Goal: Task Accomplishment & Management: Complete application form

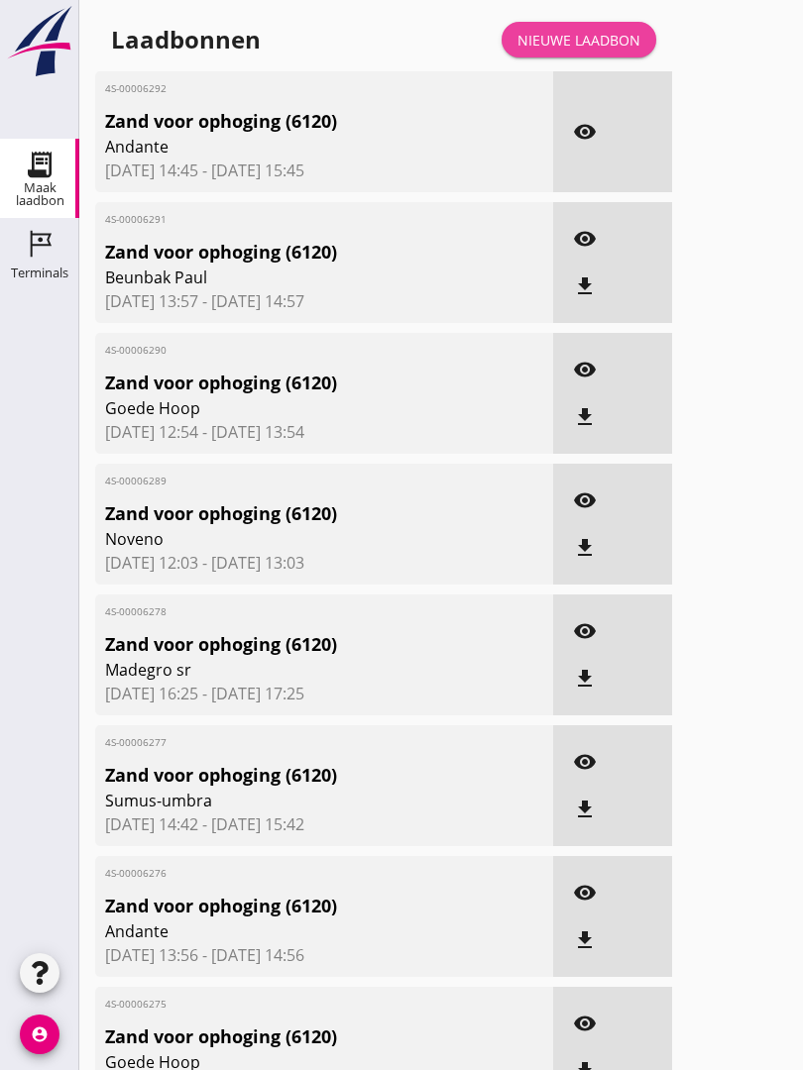
click at [600, 46] on link "Nieuwe laadbon" at bounding box center [578, 40] width 155 height 36
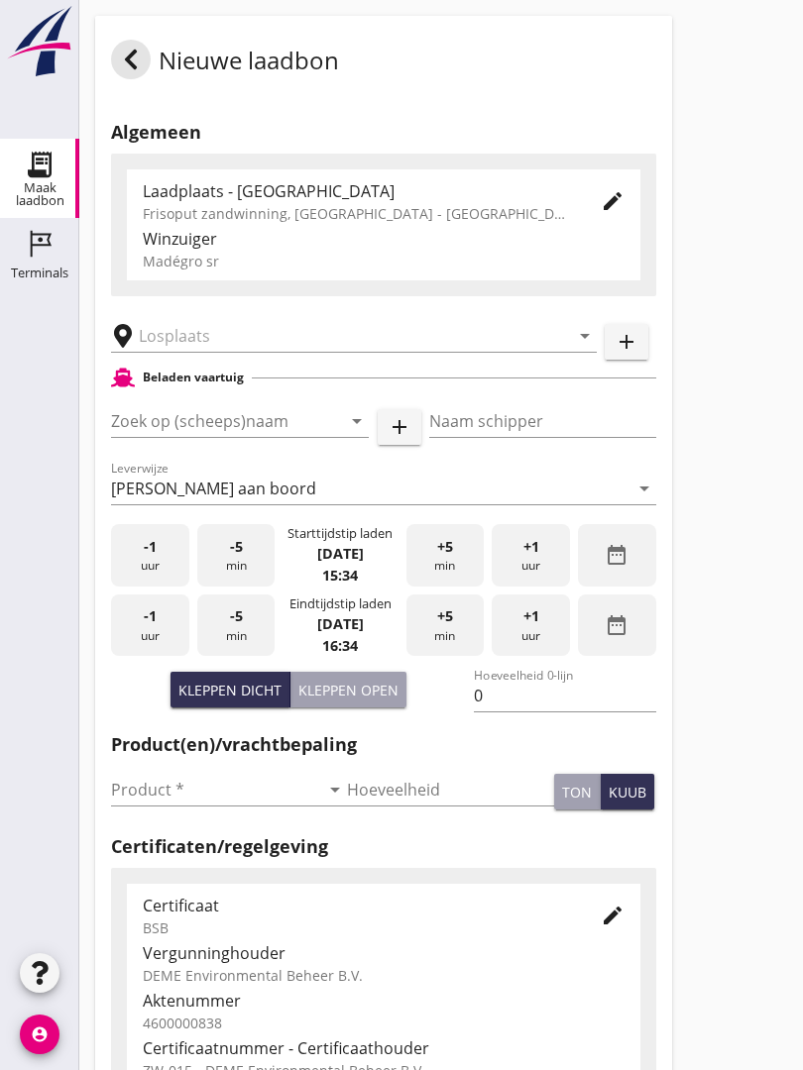
click at [215, 343] on input "text" at bounding box center [340, 336] width 402 height 32
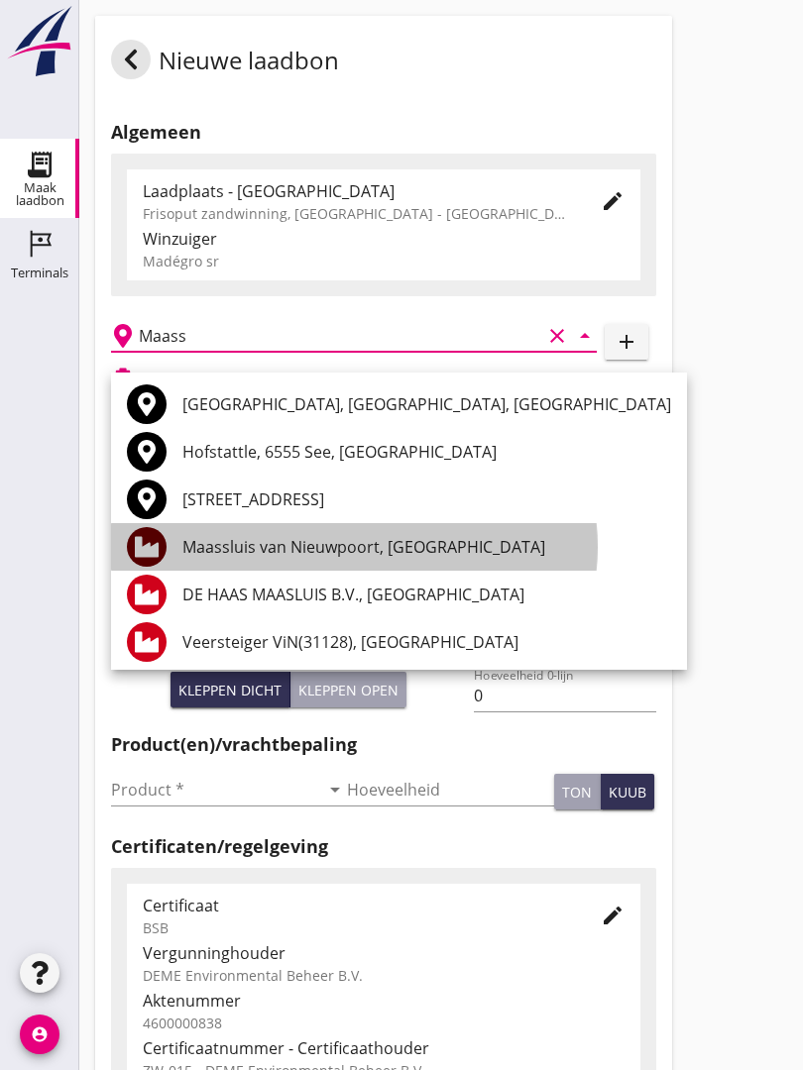
click at [420, 542] on div "Maassluis van Nieuwpoort, [GEOGRAPHIC_DATA]" at bounding box center [426, 547] width 489 height 24
type input "Maassluis van Nieuwpoort, [GEOGRAPHIC_DATA]"
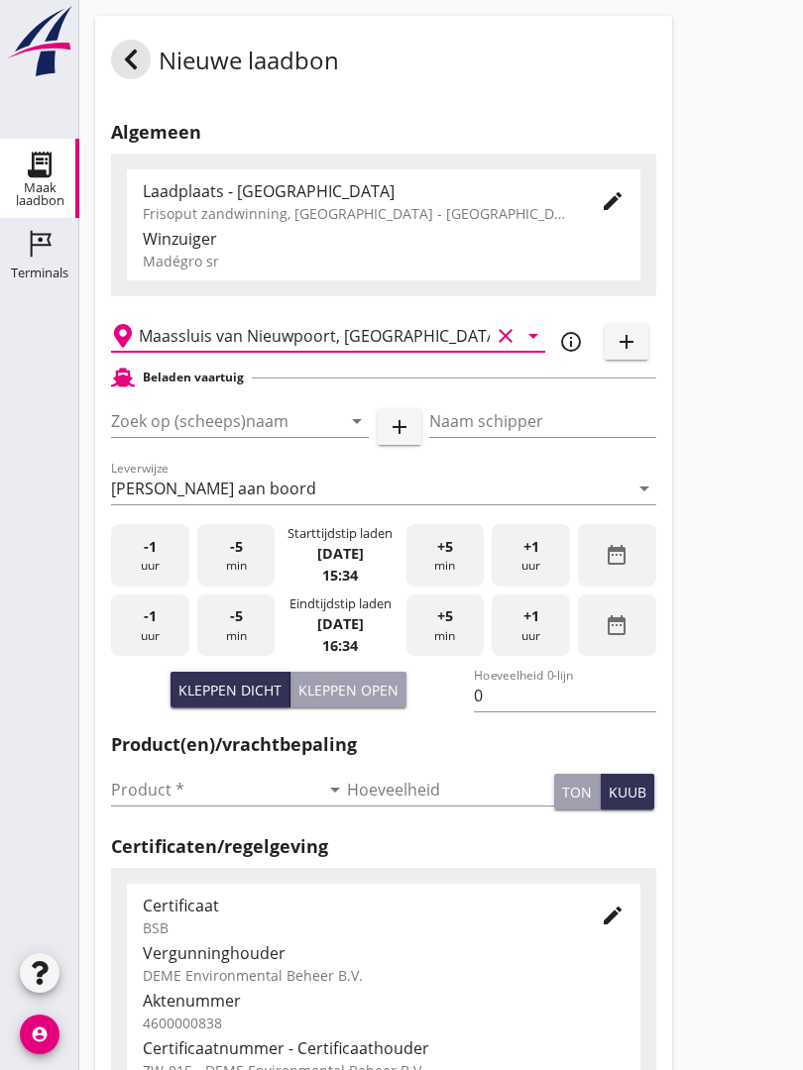
click at [277, 430] on input "Zoek op (scheeps)naam" at bounding box center [212, 421] width 202 height 32
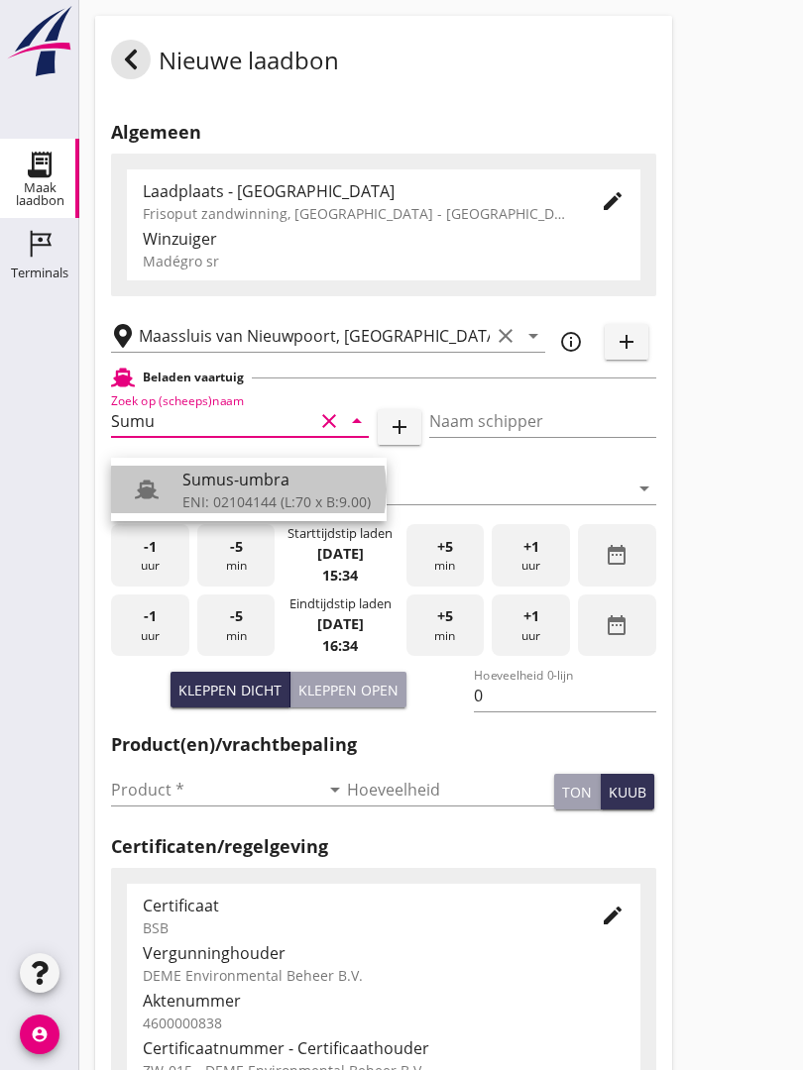
click at [259, 484] on div "Sumus-umbra" at bounding box center [276, 480] width 188 height 24
type input "Sumus-umbra"
type input "Hein"
type input "600"
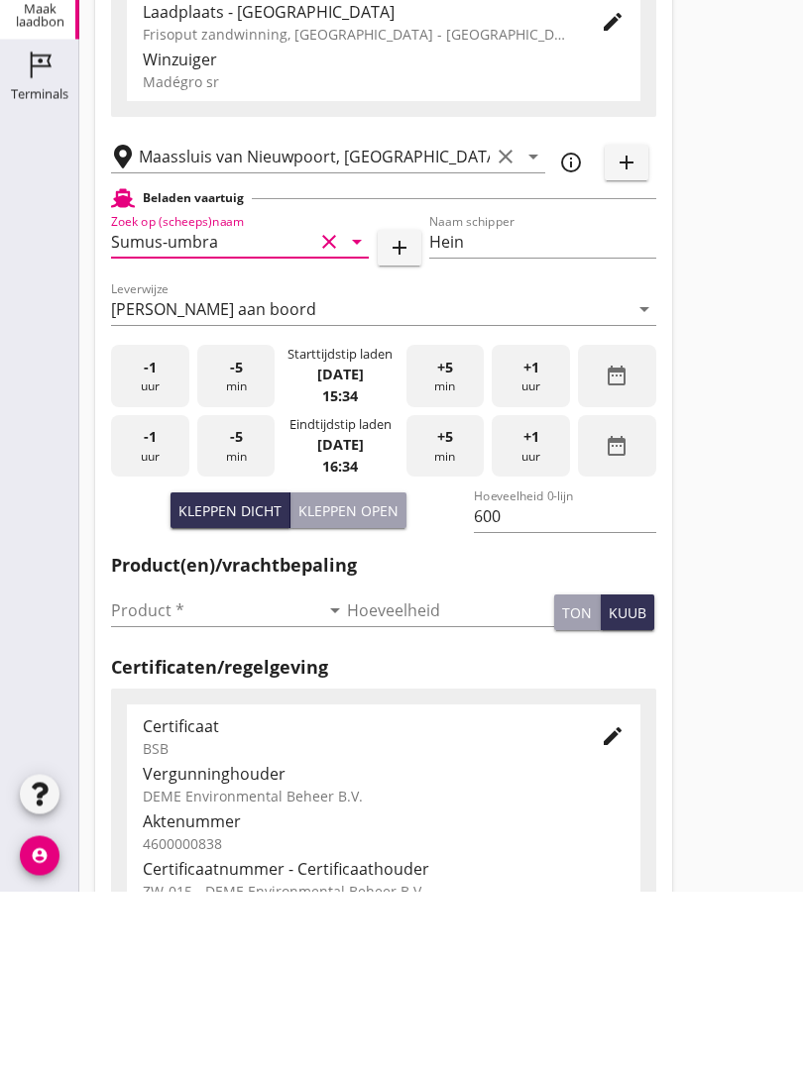
click at [153, 774] on input "Product *" at bounding box center [215, 790] width 208 height 32
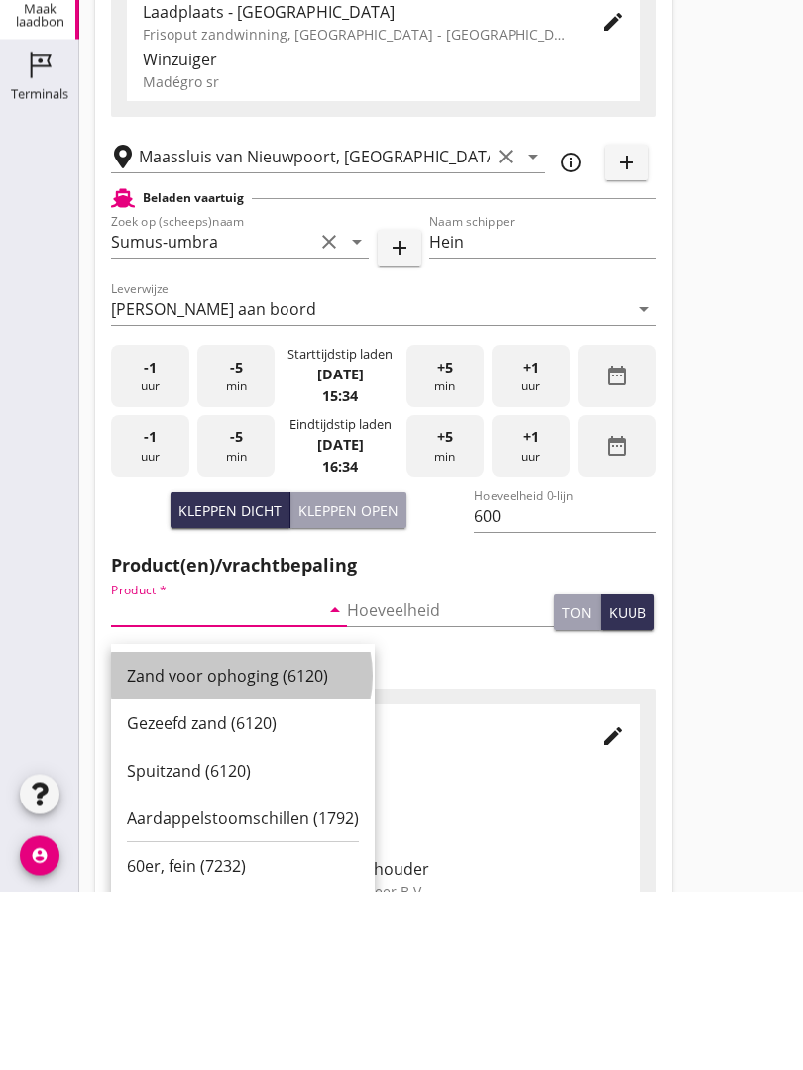
click at [228, 843] on div "Zand voor ophoging (6120)" at bounding box center [243, 855] width 232 height 24
type input "Zand voor ophoging (6120)"
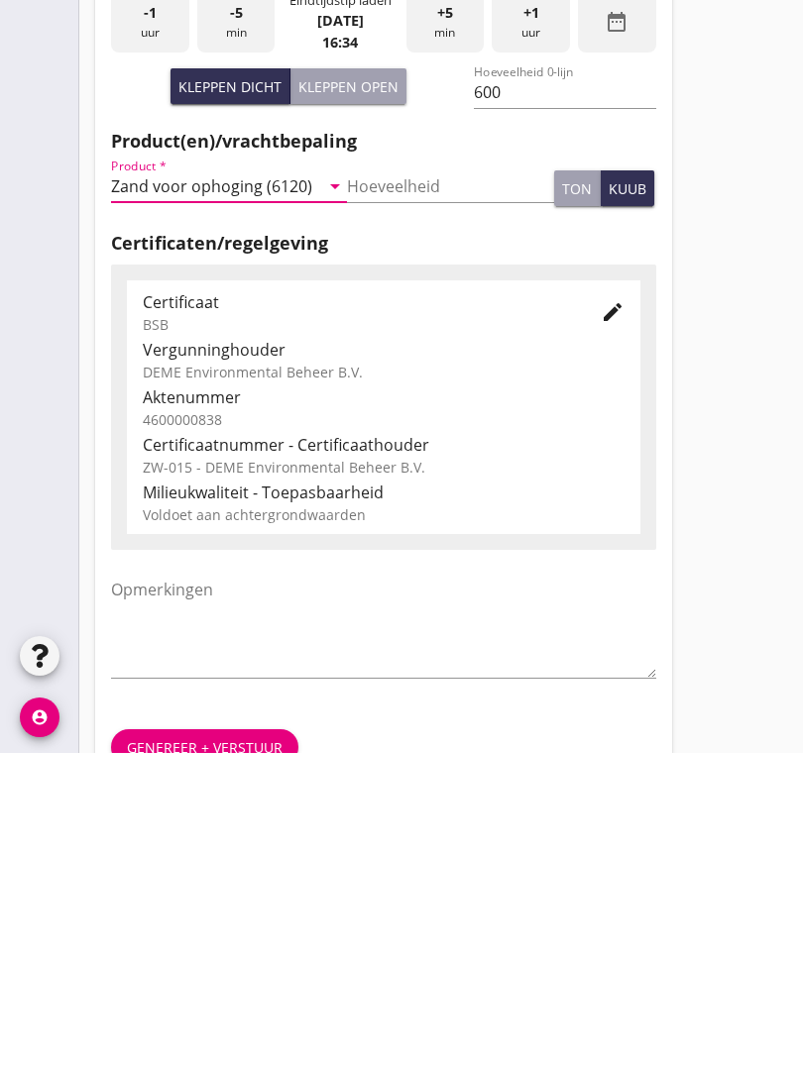
scroll to position [347, 0]
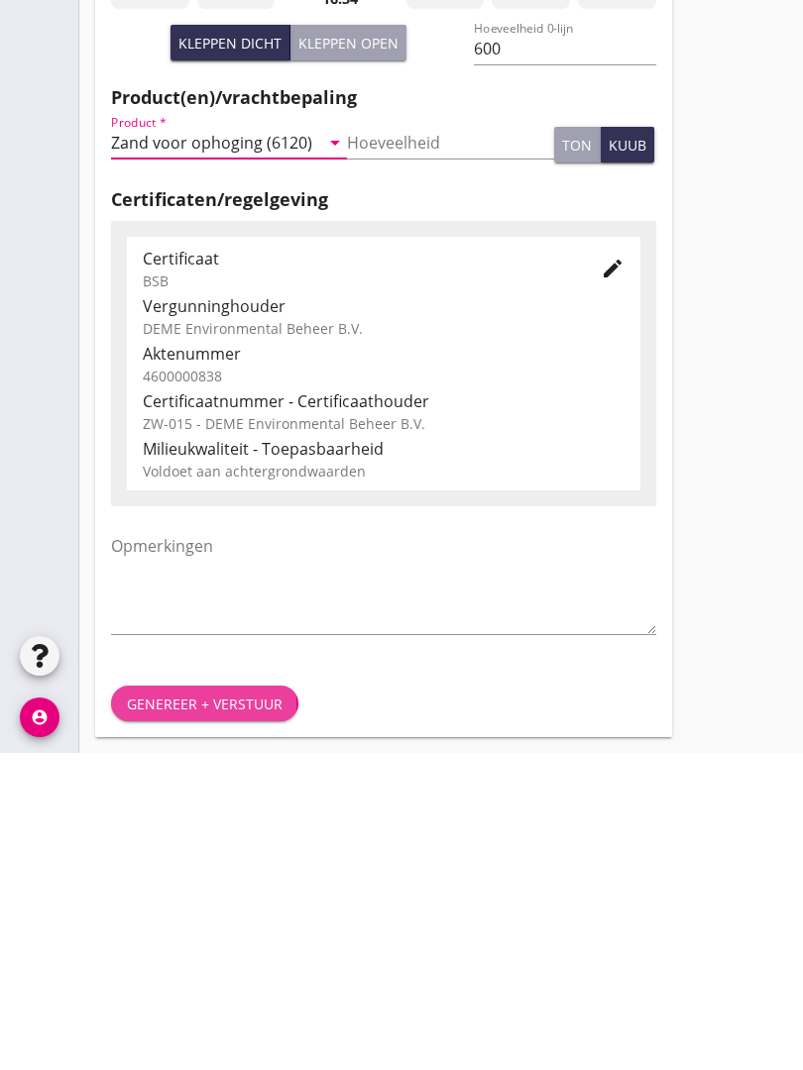
click at [218, 1011] on div "Genereer + verstuur" at bounding box center [205, 1021] width 156 height 21
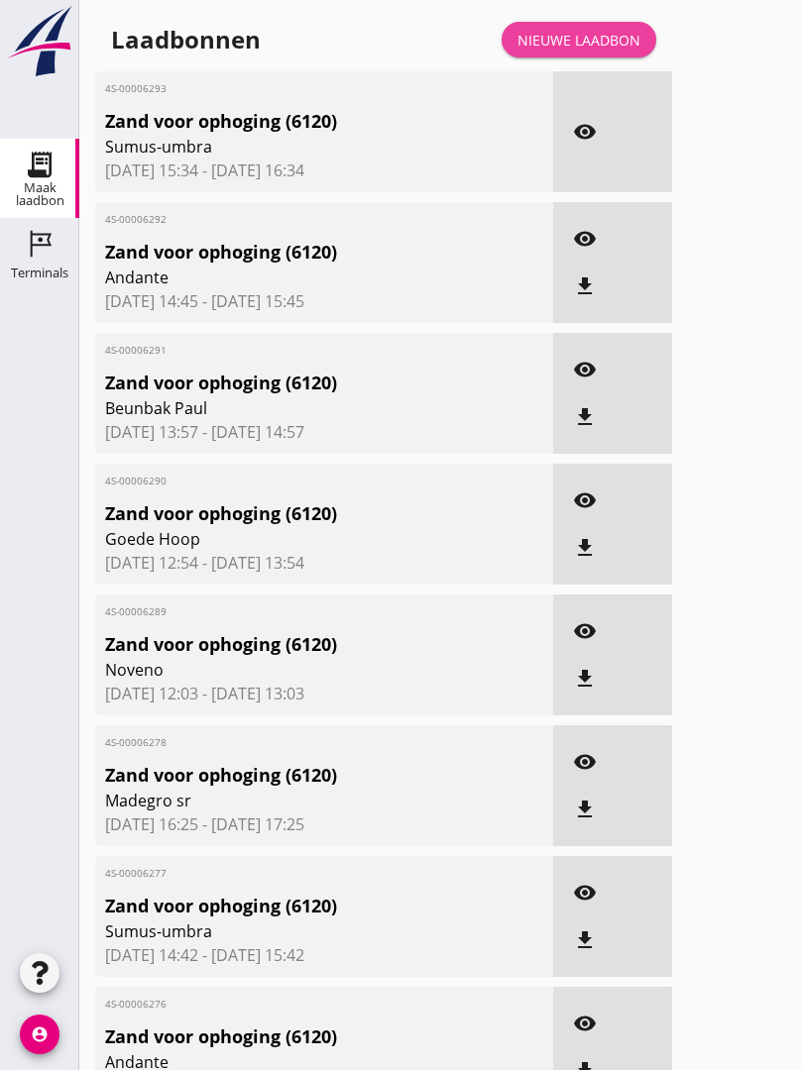
click at [594, 47] on link "Nieuwe laadbon" at bounding box center [578, 40] width 155 height 36
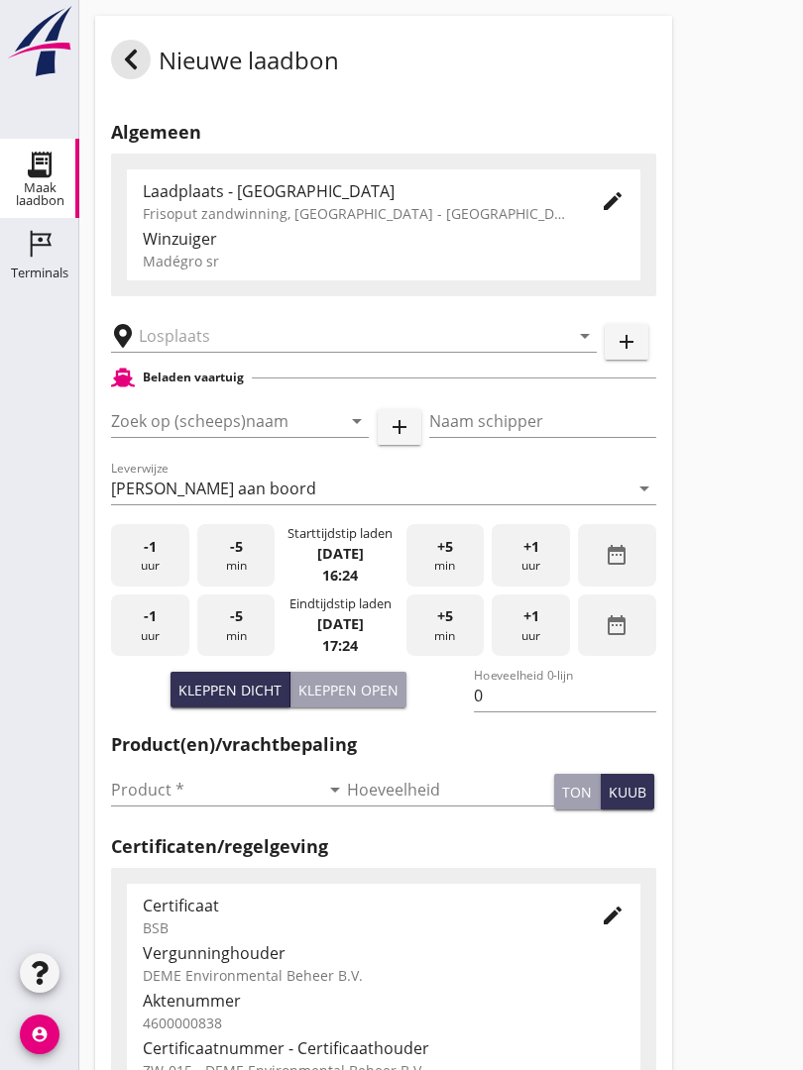
click at [221, 342] on input "text" at bounding box center [340, 336] width 402 height 32
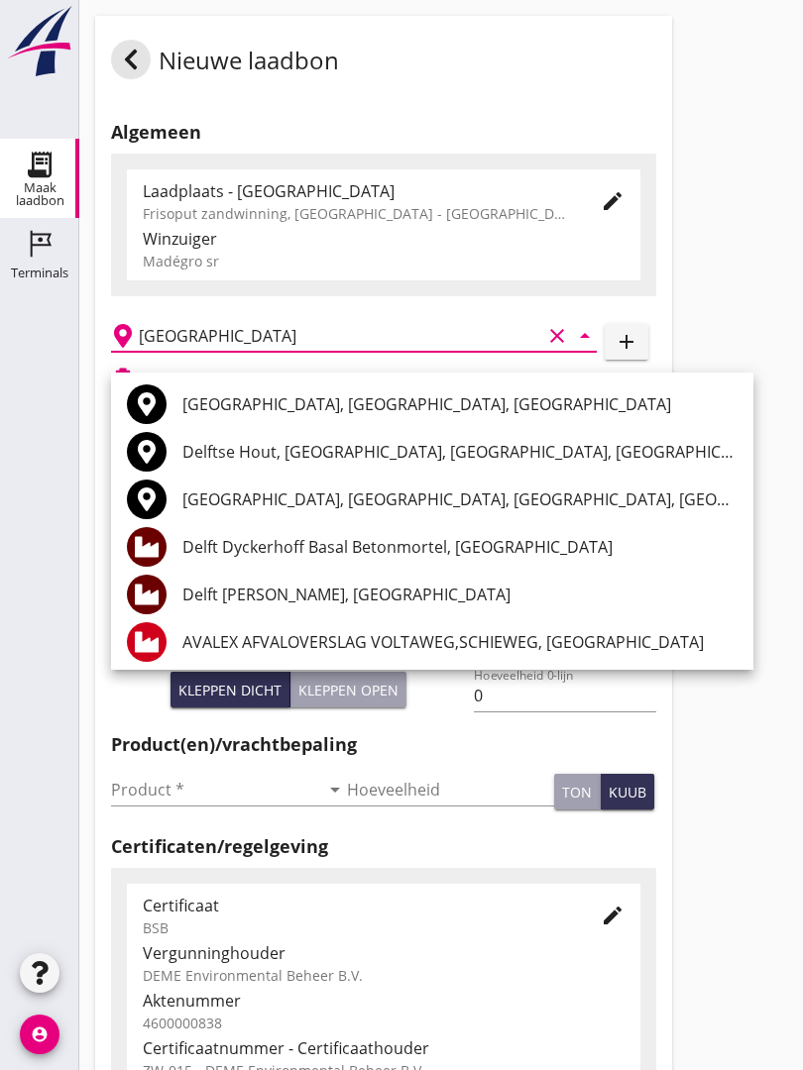
click at [337, 594] on div "Delft [PERSON_NAME], [GEOGRAPHIC_DATA]" at bounding box center [459, 595] width 555 height 24
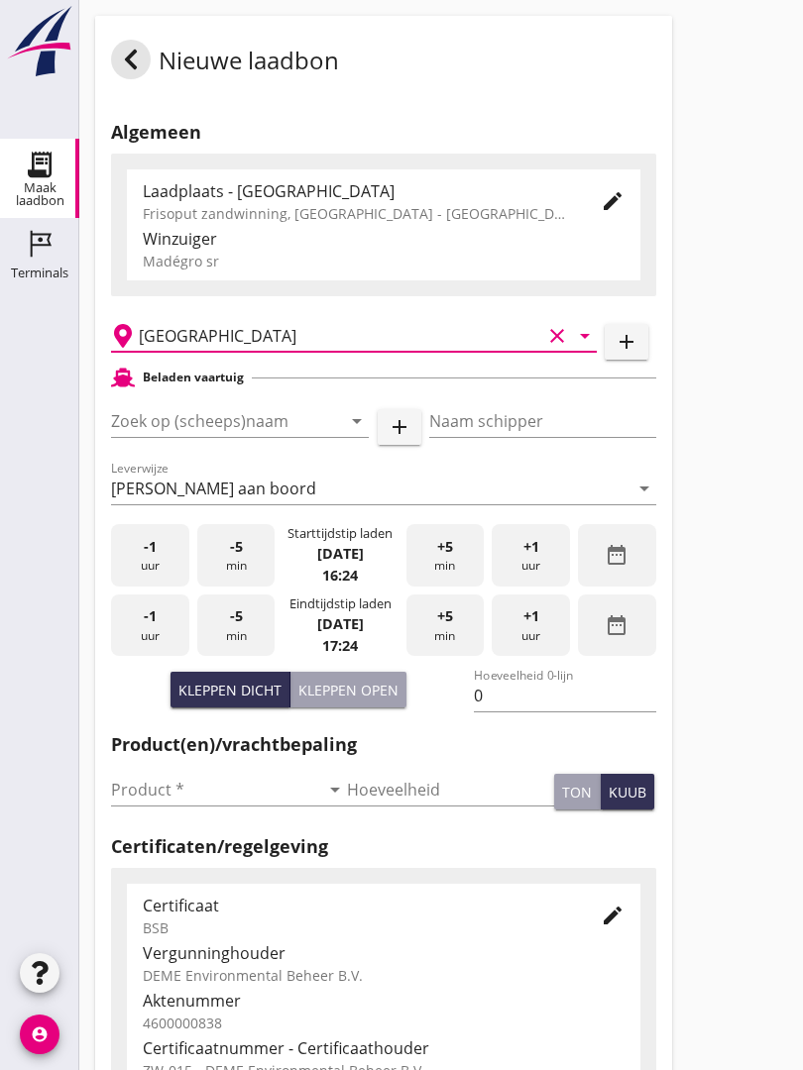
type input "Delft [PERSON_NAME], [GEOGRAPHIC_DATA]"
click at [262, 436] on input "Zoek op (scheeps)naam" at bounding box center [212, 421] width 202 height 32
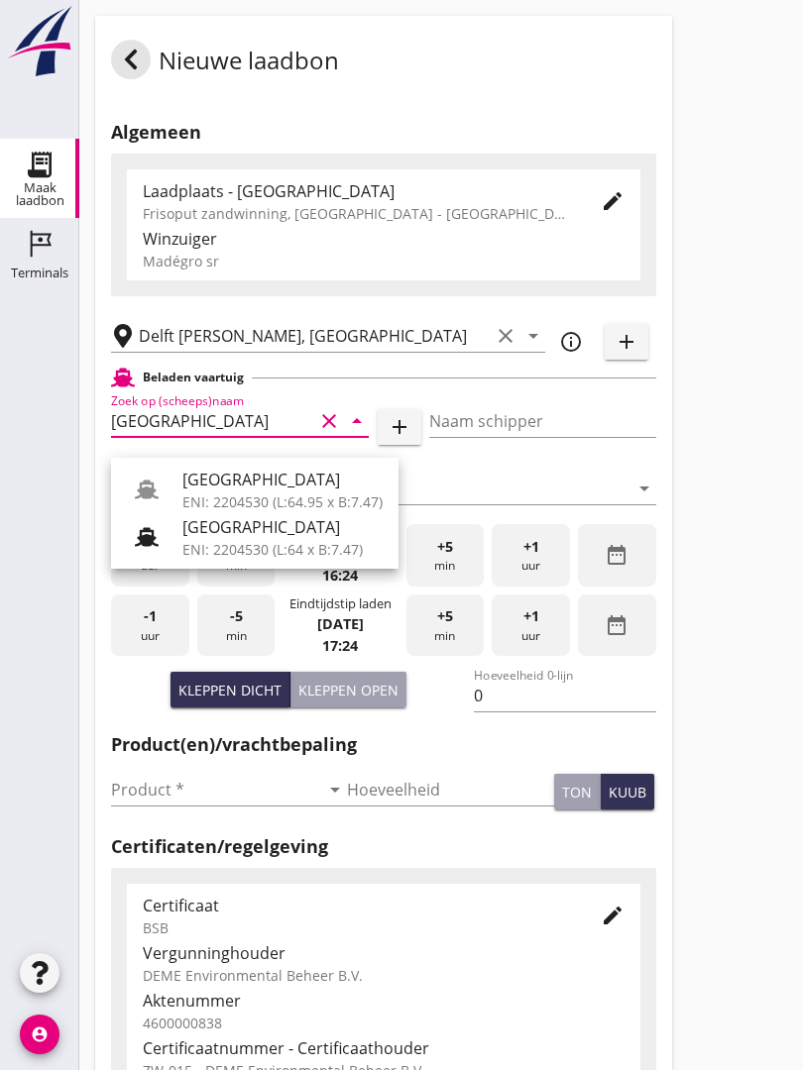
click at [257, 478] on div "[GEOGRAPHIC_DATA]" at bounding box center [282, 480] width 200 height 24
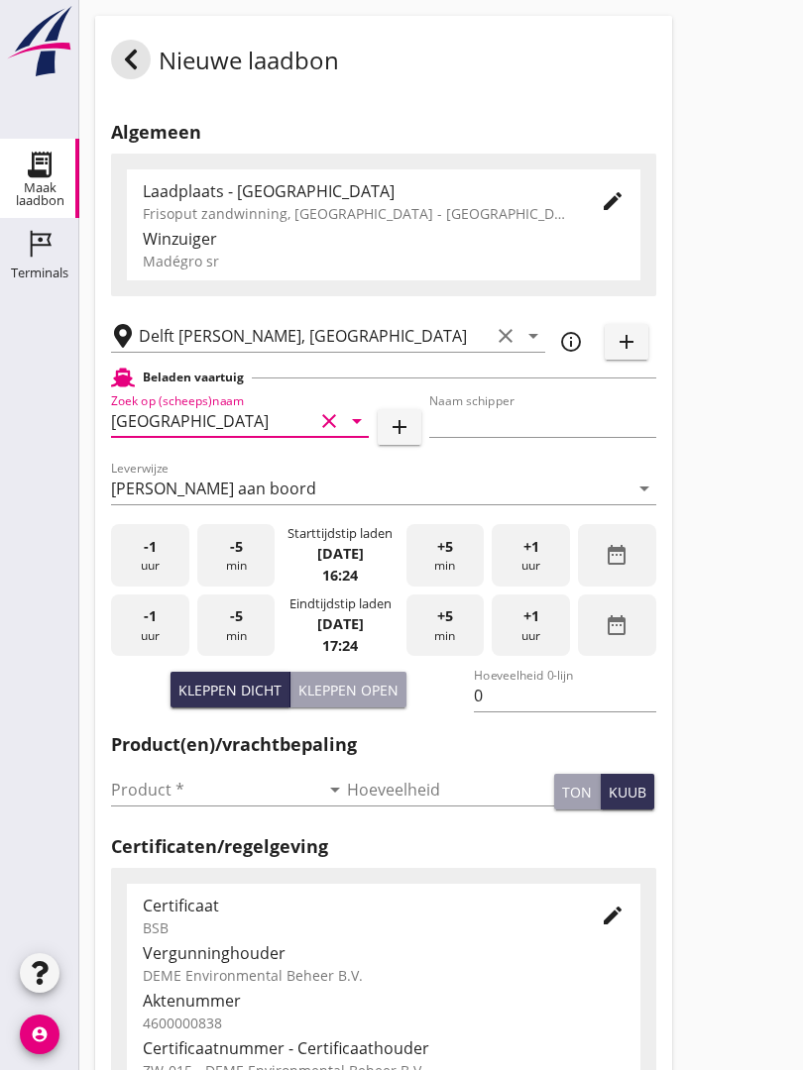
type input "[GEOGRAPHIC_DATA]"
type input "Ko Hoeve"
type input "467"
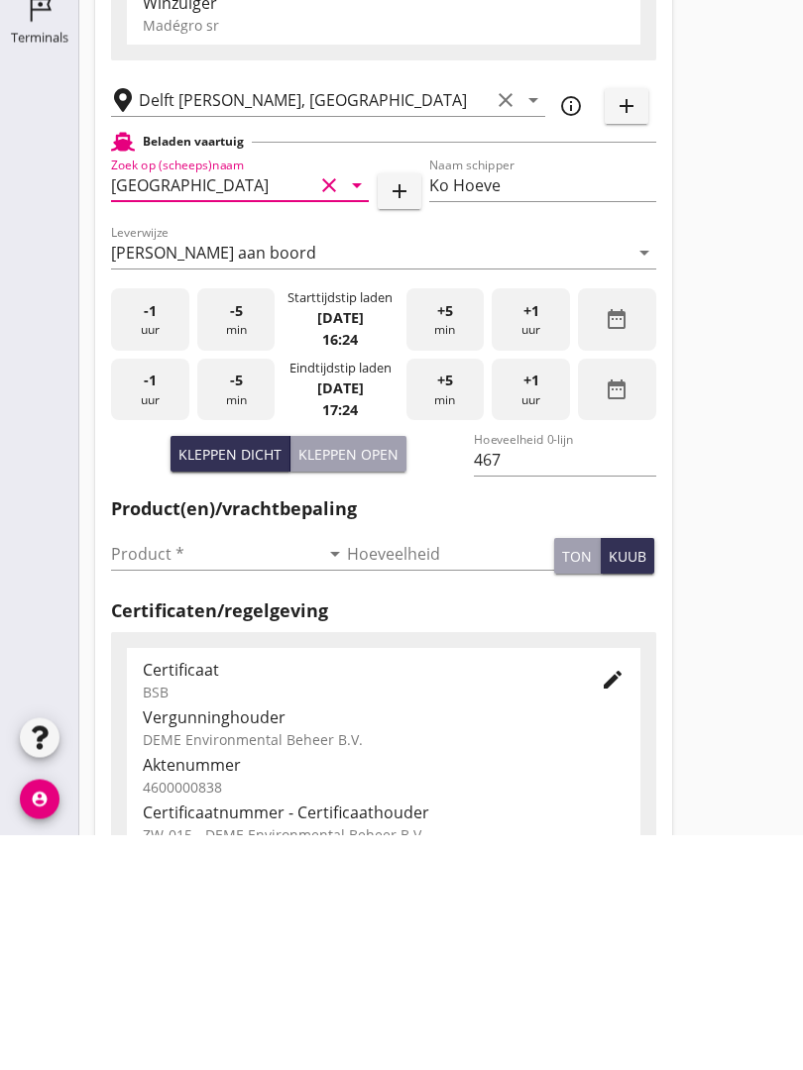
click at [161, 774] on input "Product *" at bounding box center [215, 790] width 208 height 32
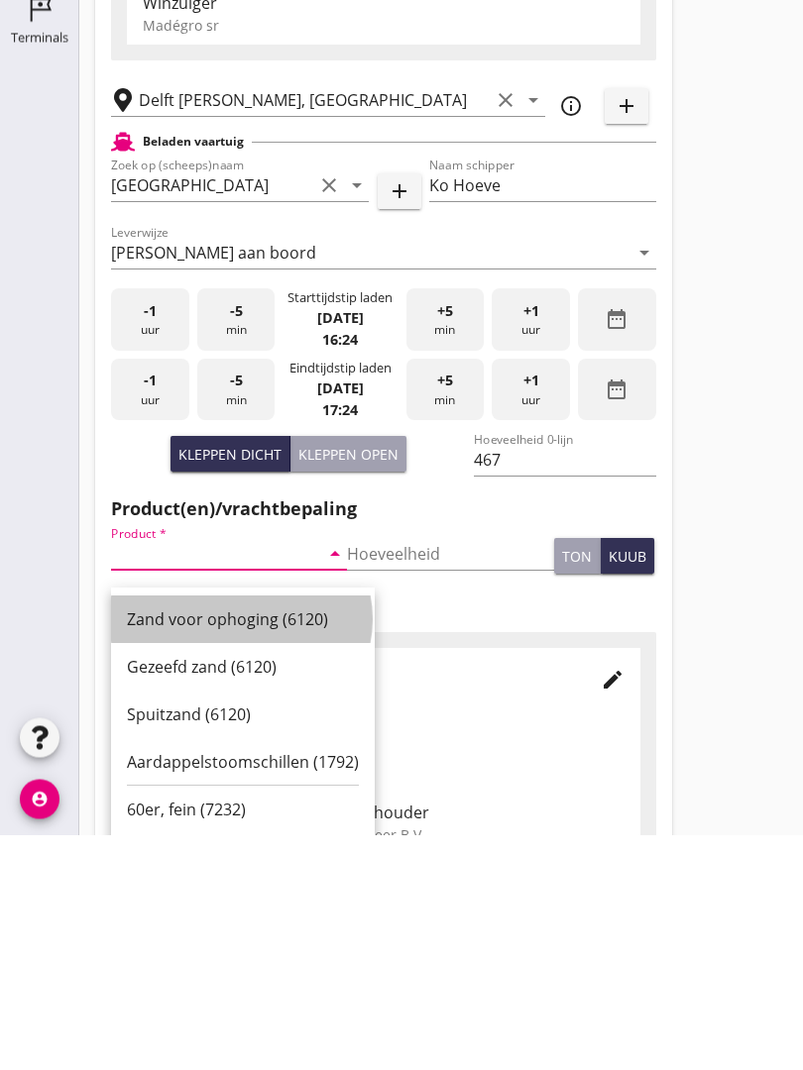
click at [242, 843] on div "Zand voor ophoging (6120)" at bounding box center [243, 855] width 232 height 24
type input "Zand voor ophoging (6120)"
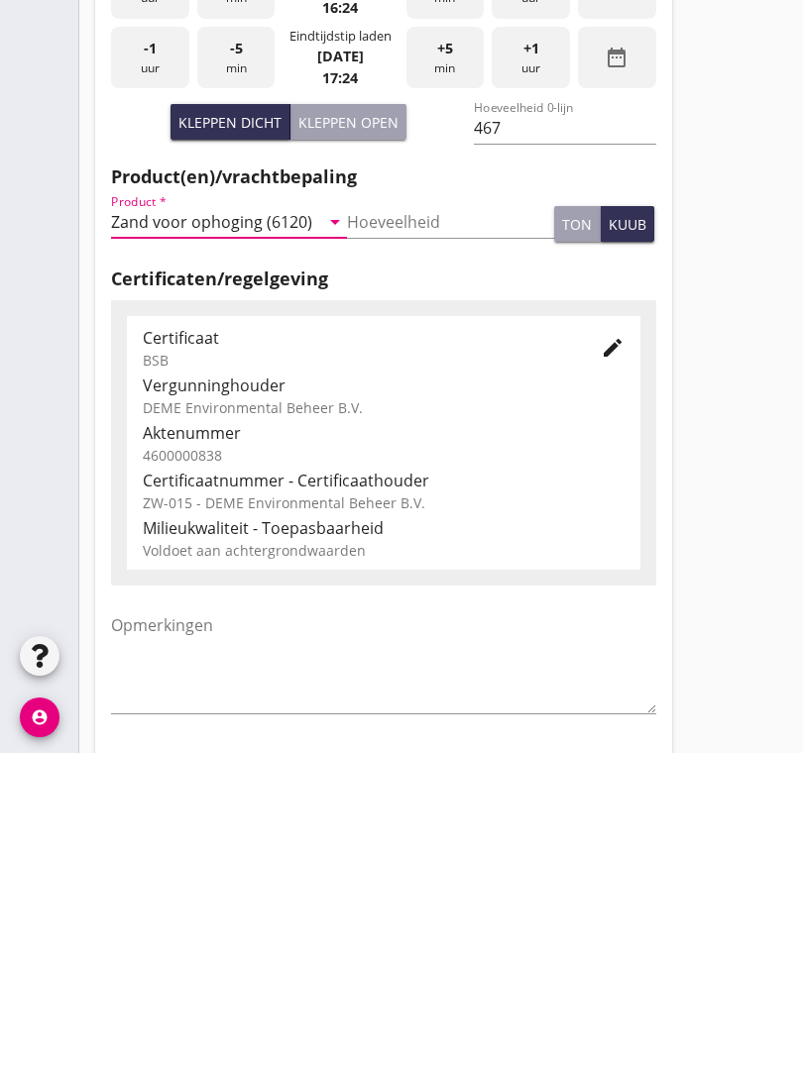
scroll to position [347, 0]
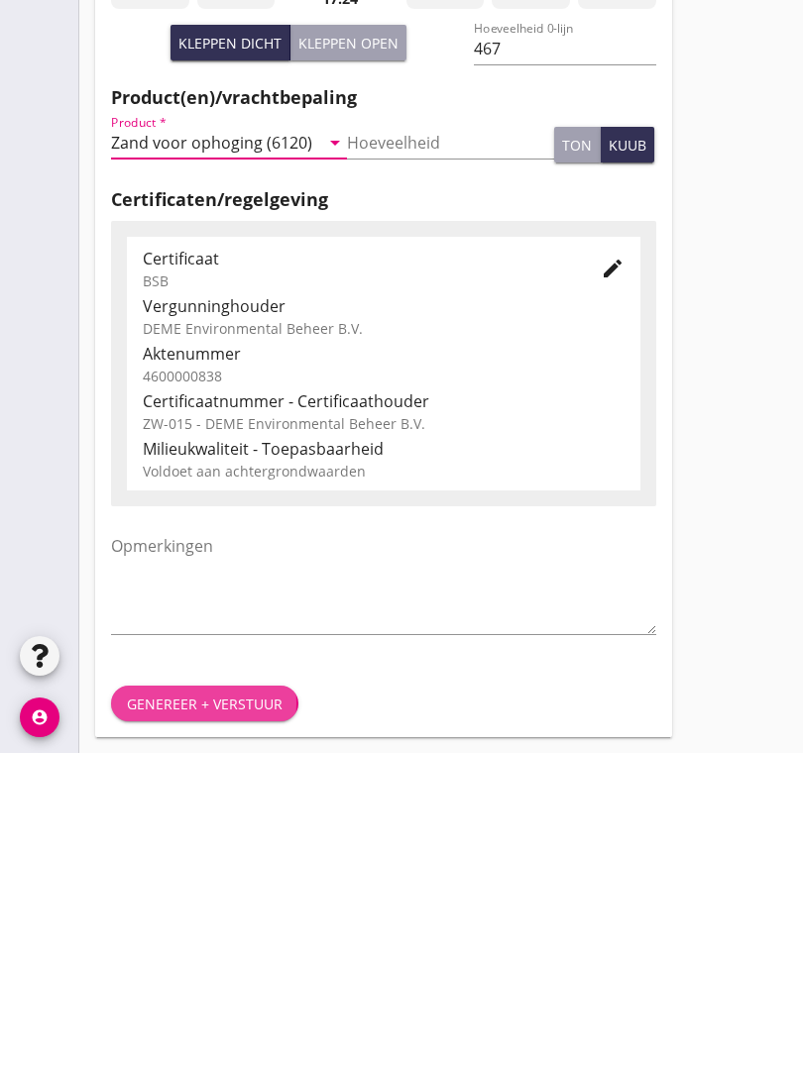
click at [195, 1011] on div "Genereer + verstuur" at bounding box center [205, 1021] width 156 height 21
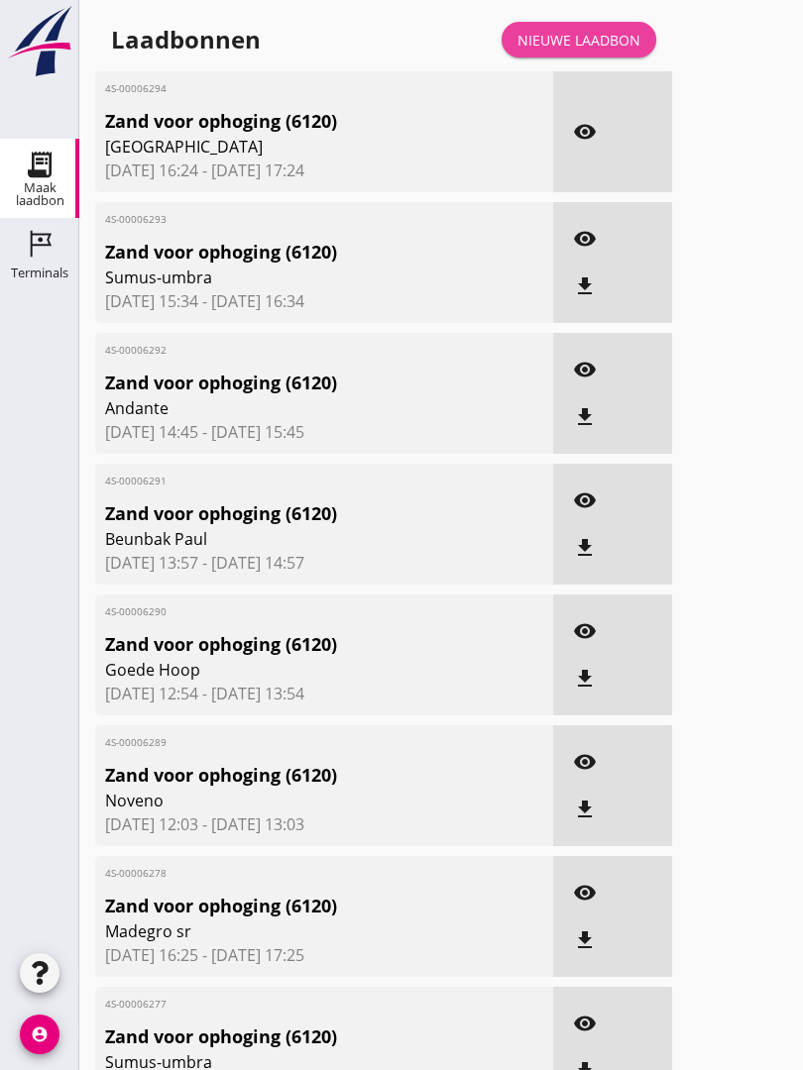
click at [581, 51] on div "Nieuwe laadbon" at bounding box center [578, 40] width 123 height 21
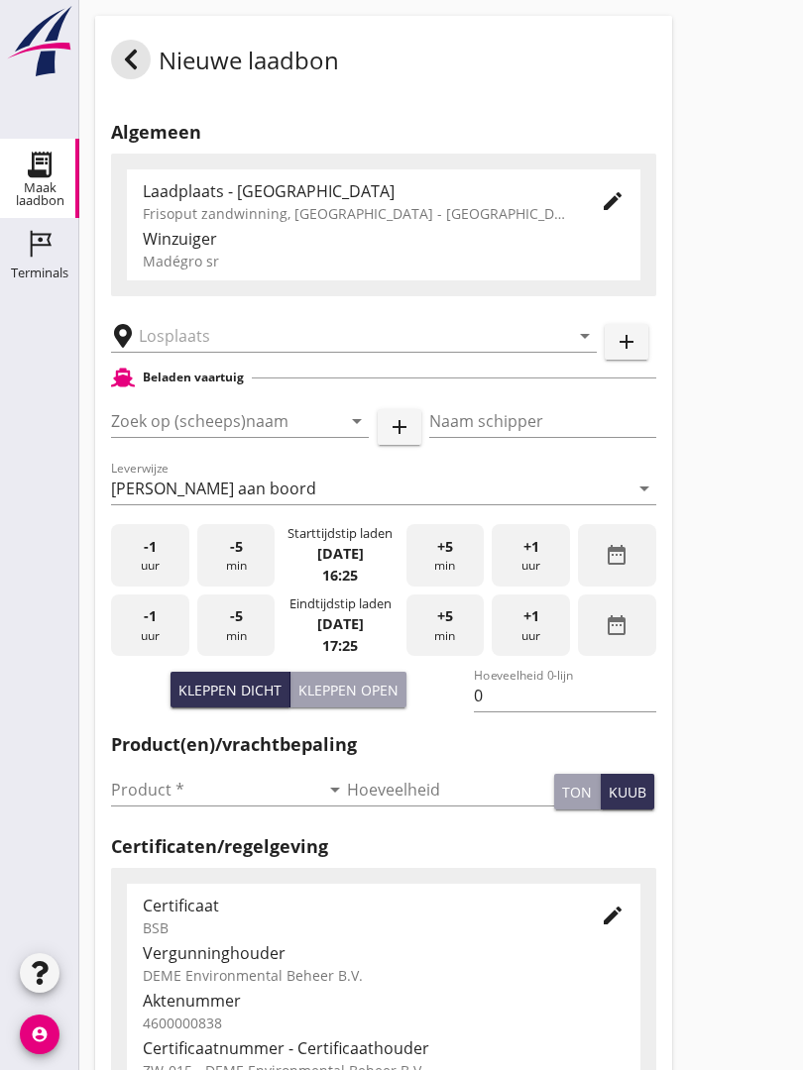
click at [216, 347] on input "text" at bounding box center [340, 336] width 402 height 32
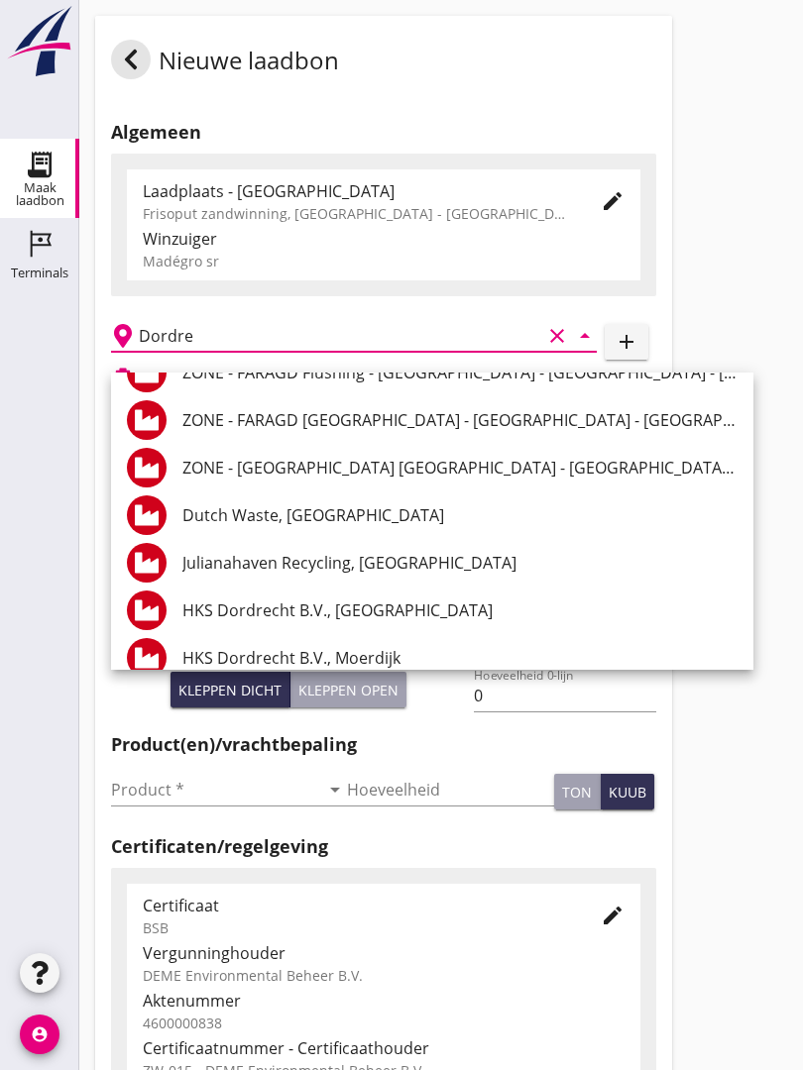
scroll to position [2460, 0]
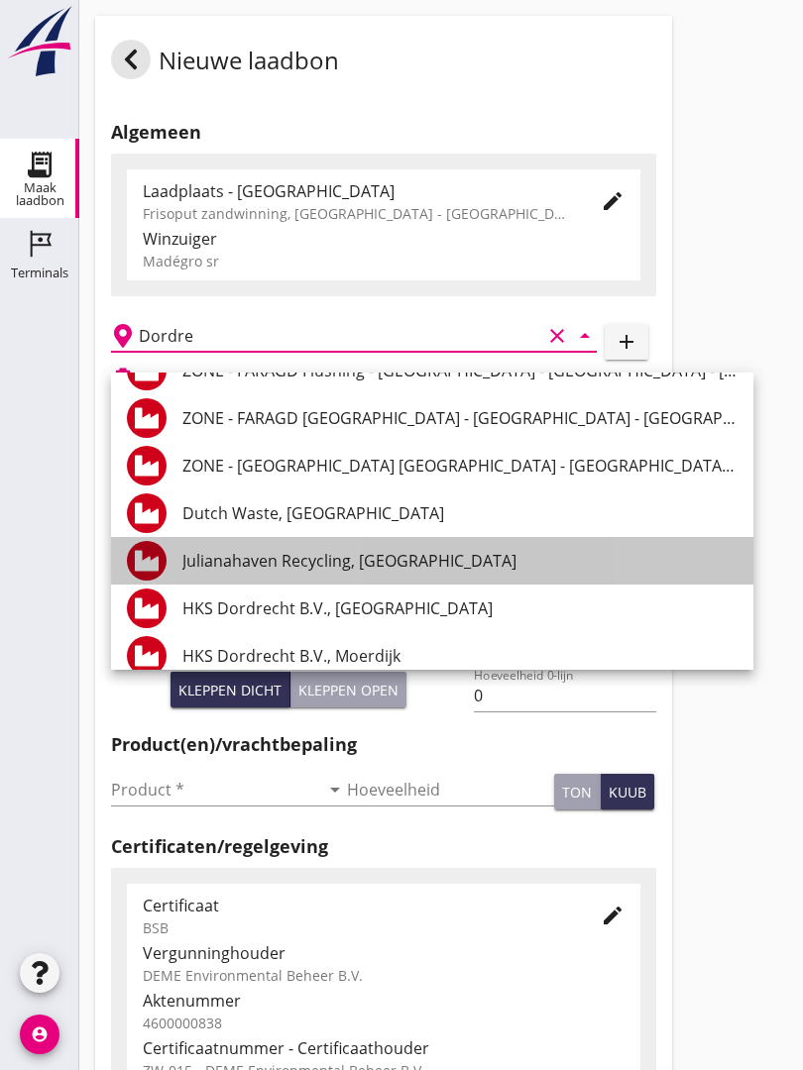
click at [365, 554] on div "Julianahaven Recycling, [GEOGRAPHIC_DATA]" at bounding box center [459, 561] width 555 height 24
type input "Julianahaven Recycling, [GEOGRAPHIC_DATA]"
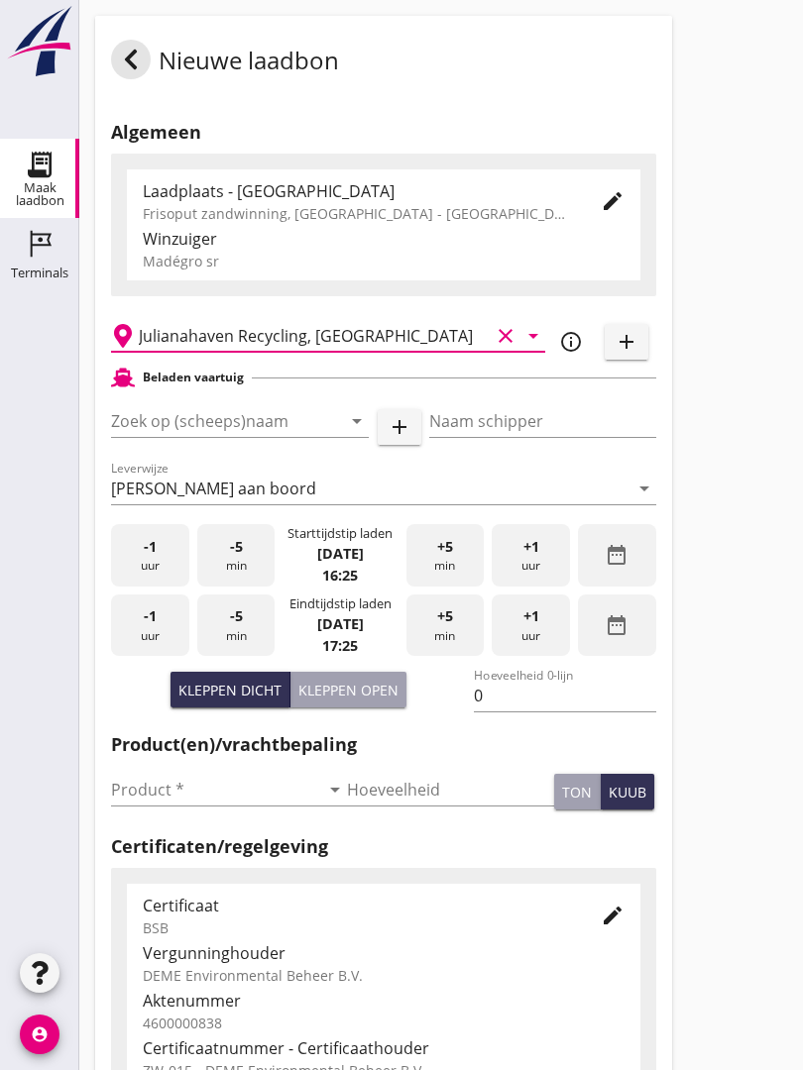
click at [235, 437] on input "Zoek op (scheeps)naam" at bounding box center [212, 421] width 202 height 32
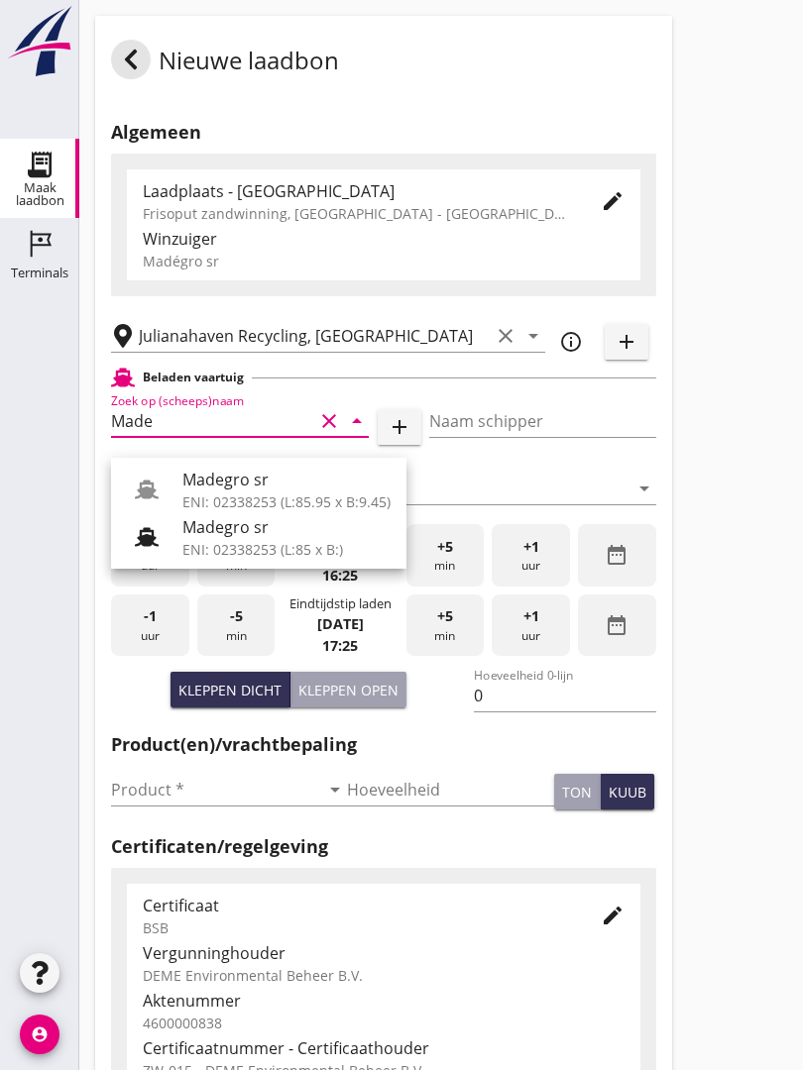
click at [251, 480] on div "Madegro sr" at bounding box center [286, 480] width 208 height 24
type input "Madegro sr"
type input "[PERSON_NAME]"
type input "1138"
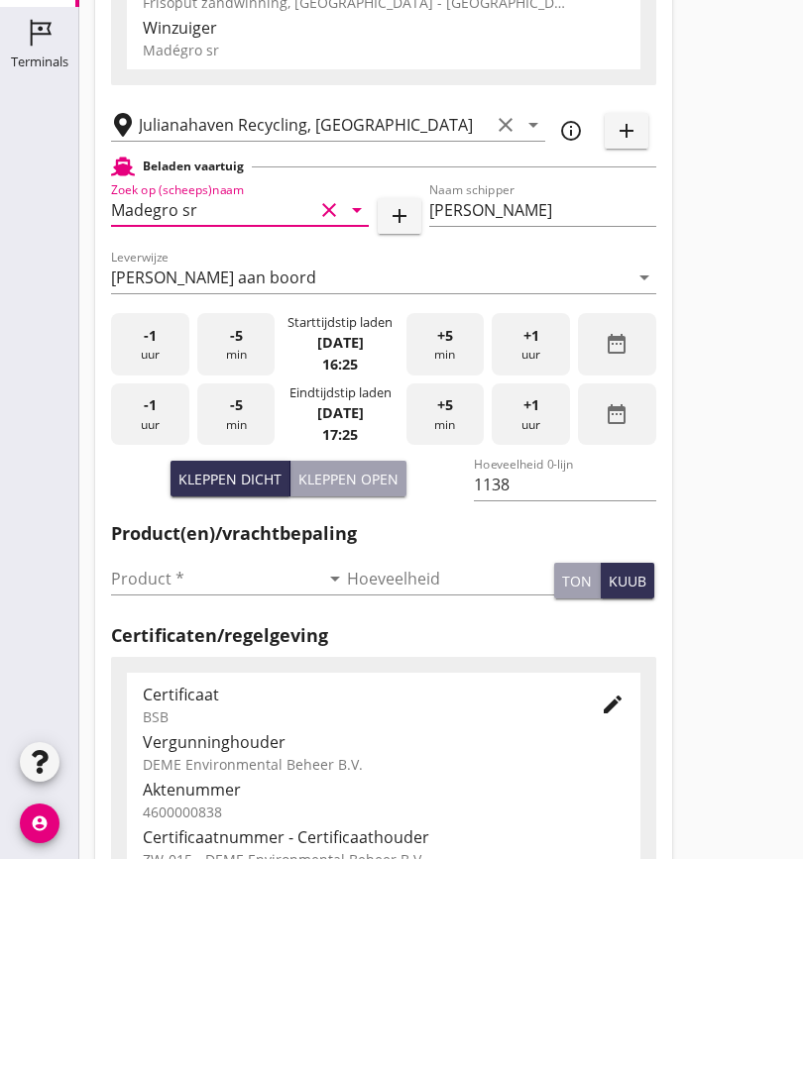
click at [136, 774] on input "Product *" at bounding box center [215, 790] width 208 height 32
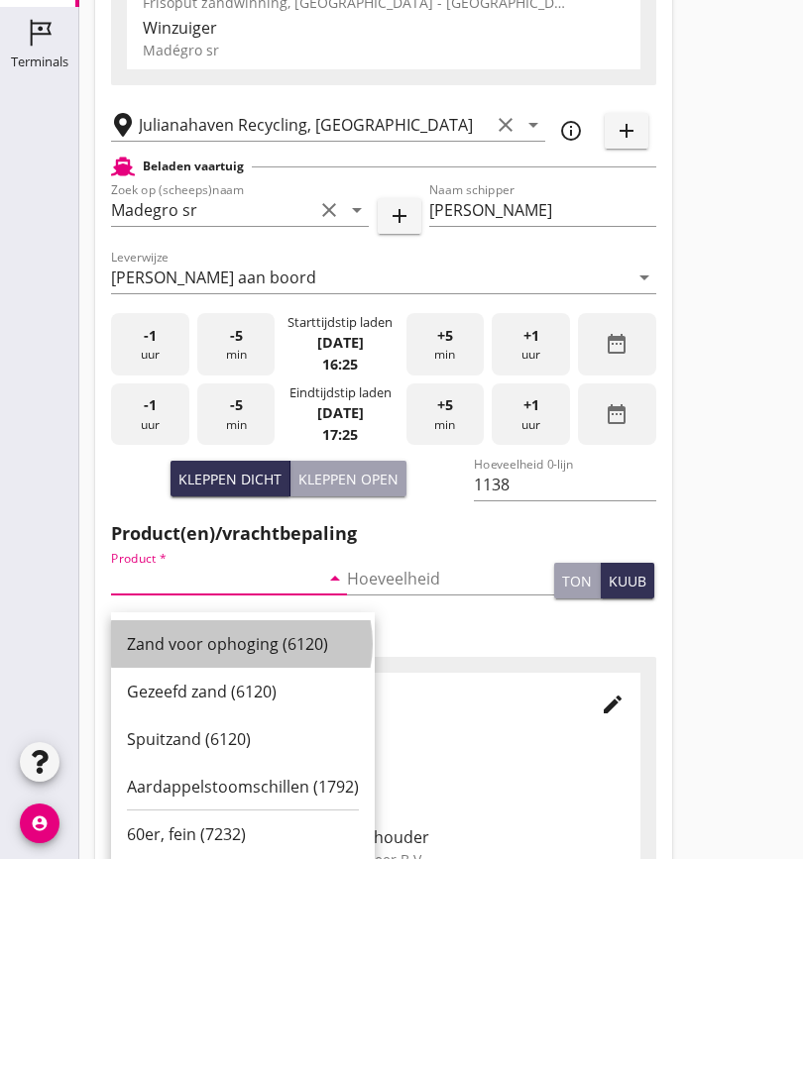
click at [232, 843] on div "Zand voor ophoging (6120)" at bounding box center [243, 855] width 232 height 24
type input "Zand voor ophoging (6120)"
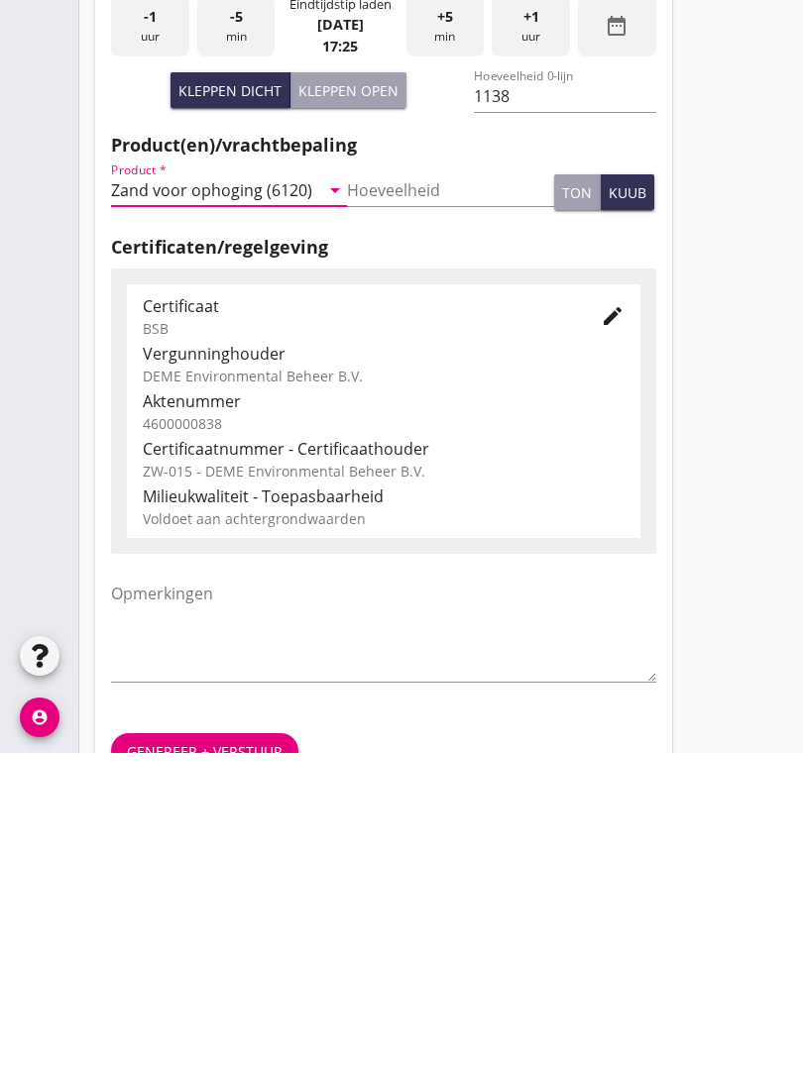
scroll to position [347, 0]
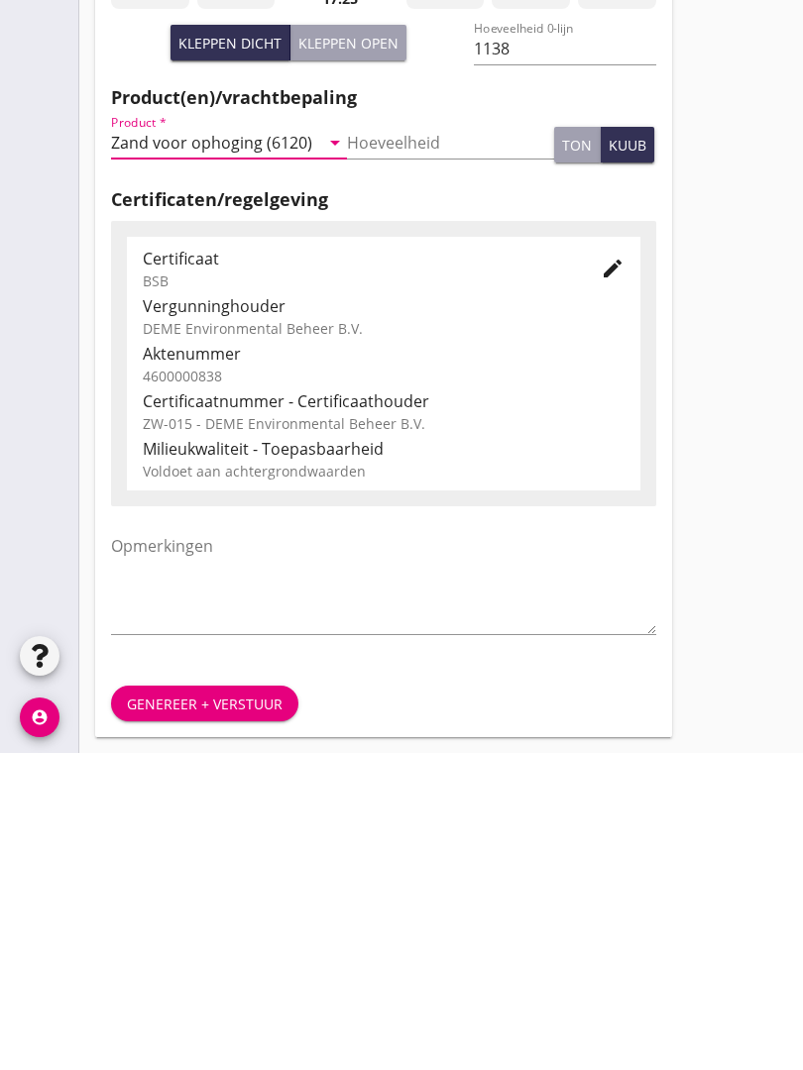
click at [208, 1011] on div "Genereer + verstuur" at bounding box center [205, 1021] width 156 height 21
